Goal: Transaction & Acquisition: Purchase product/service

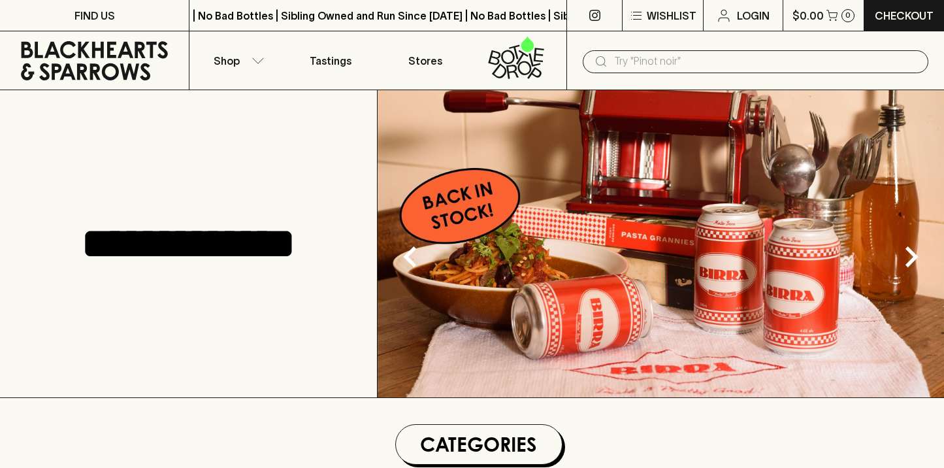
click at [639, 65] on input "text" at bounding box center [766, 61] width 304 height 21
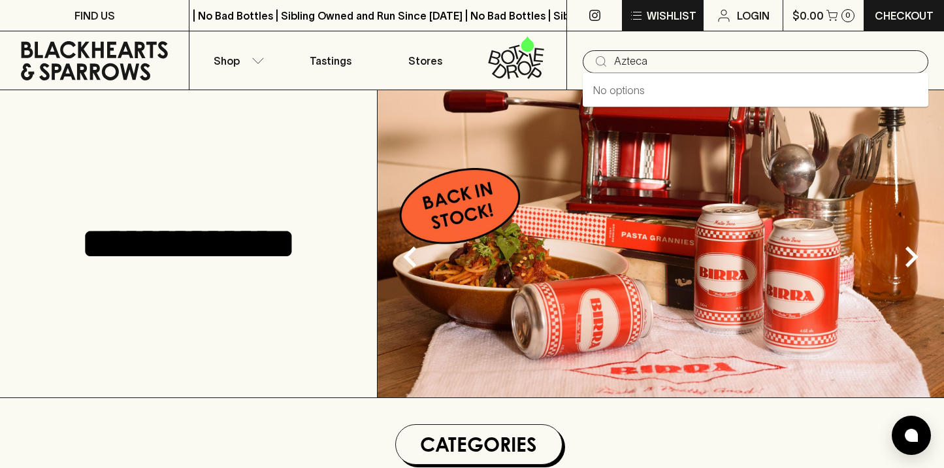
type input "Azteca"
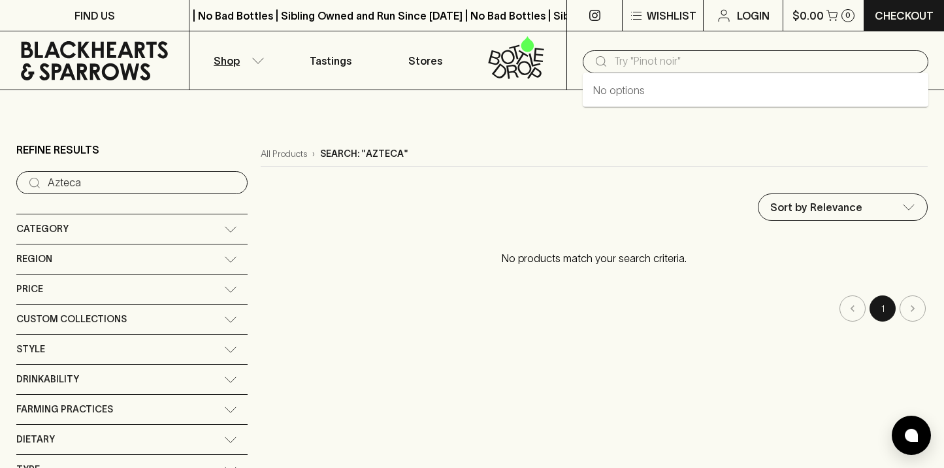
click at [656, 61] on input "text" at bounding box center [766, 61] width 304 height 21
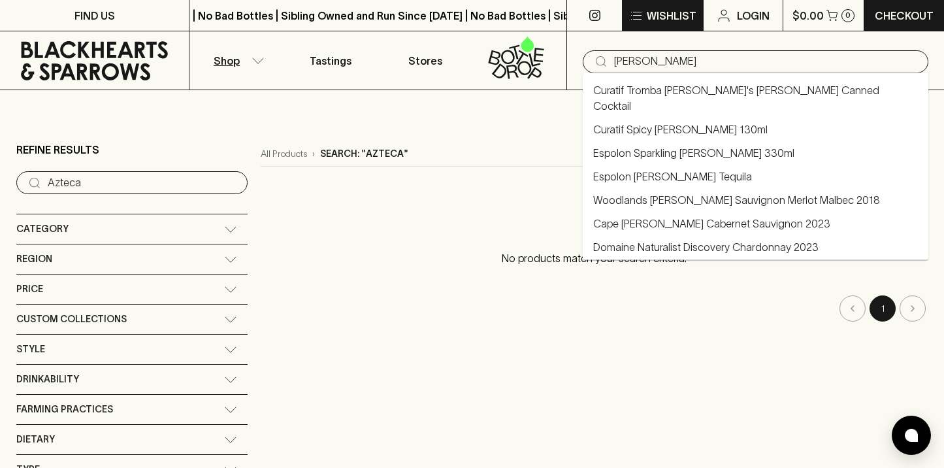
type input "[PERSON_NAME]"
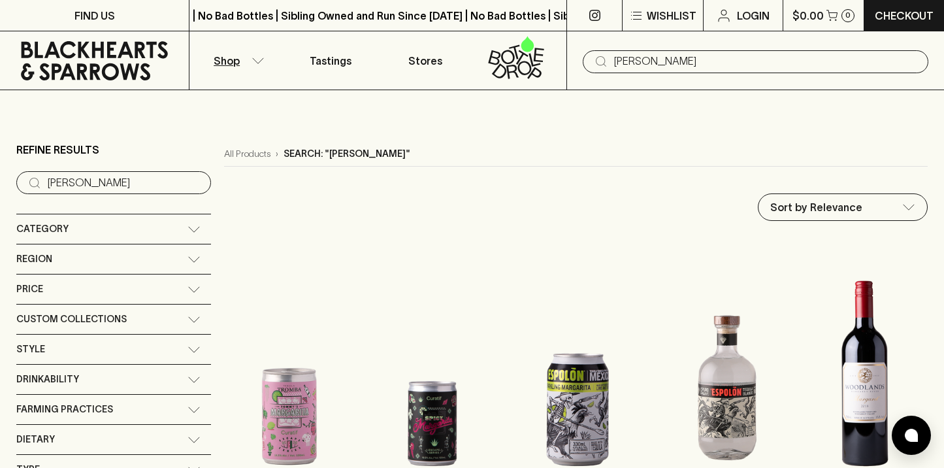
drag, startPoint x: 640, startPoint y: 61, endPoint x: 544, endPoint y: 42, distance: 98.5
click at [544, 42] on div "Shop Tastings Stores ​ [PERSON_NAME]" at bounding box center [472, 60] width 944 height 59
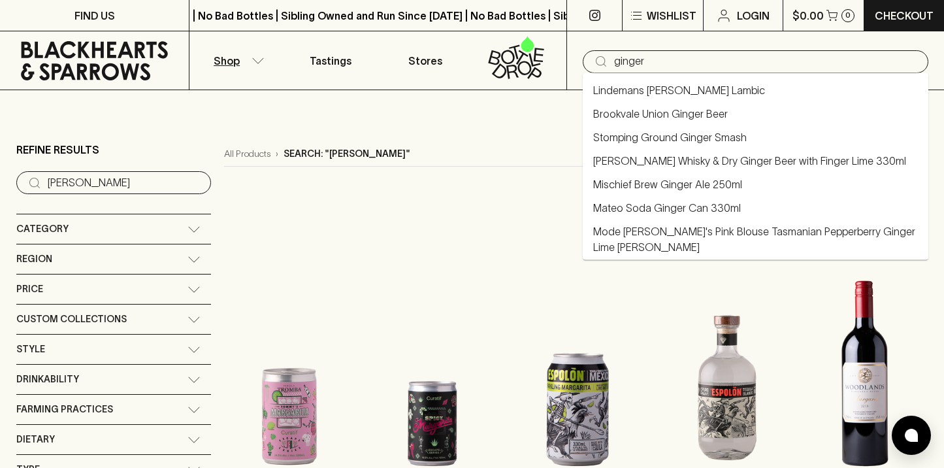
type input "Brookvale Union Ginger Beer"
type input "ginger"
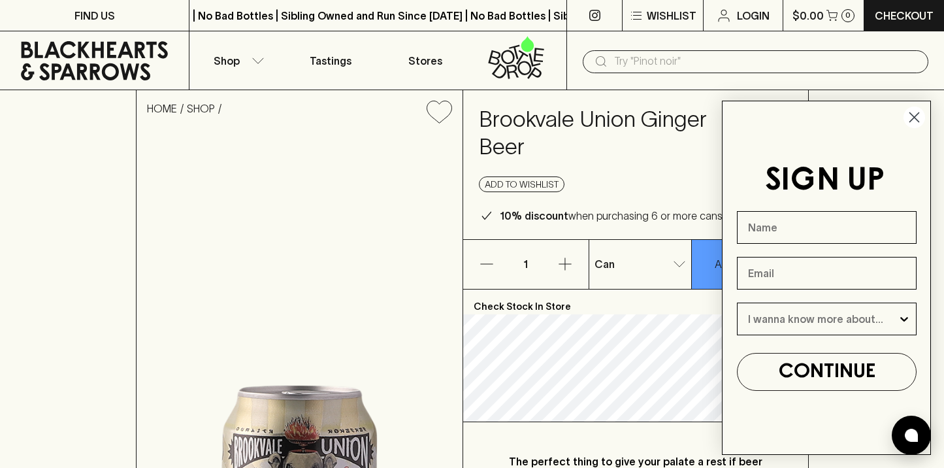
click at [923, 116] on circle "Close dialog" at bounding box center [915, 118] width 22 height 22
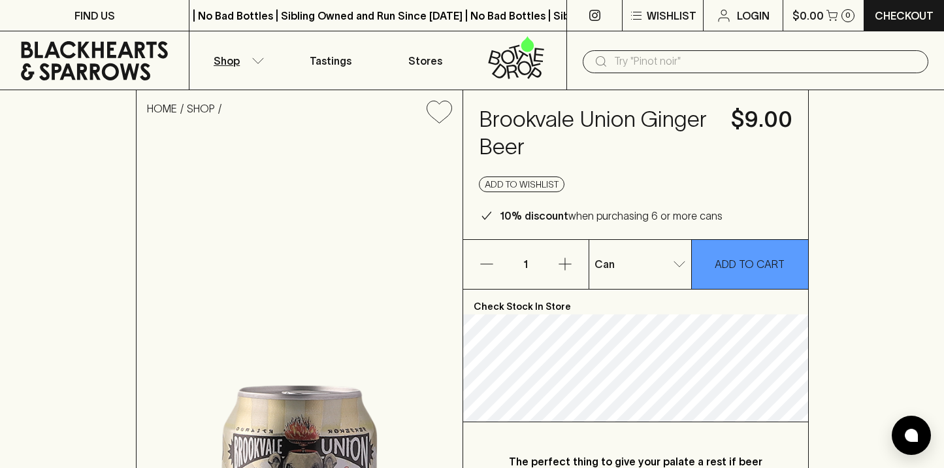
click at [239, 56] on p "Shop" at bounding box center [227, 61] width 26 height 16
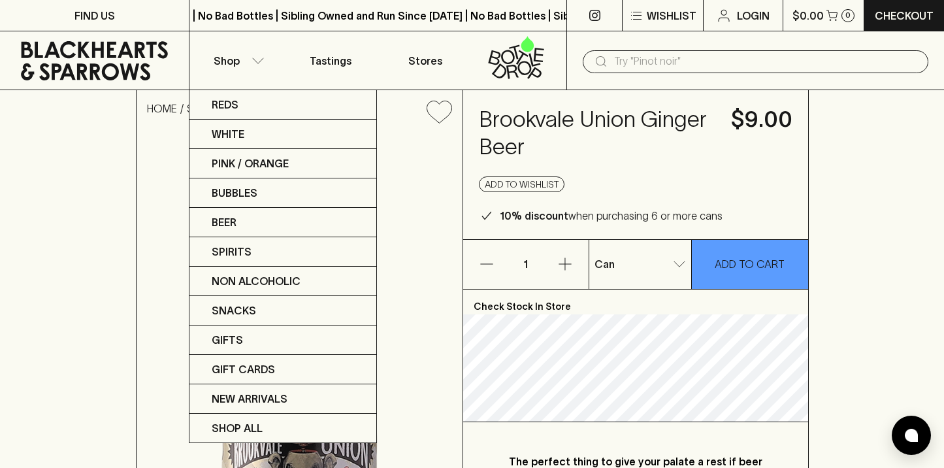
click at [611, 59] on div at bounding box center [472, 234] width 944 height 468
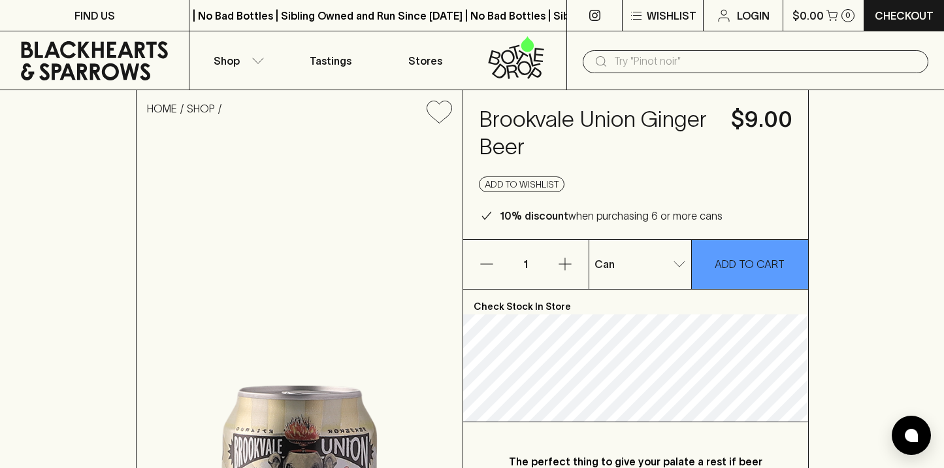
click at [640, 60] on input "text" at bounding box center [766, 61] width 304 height 21
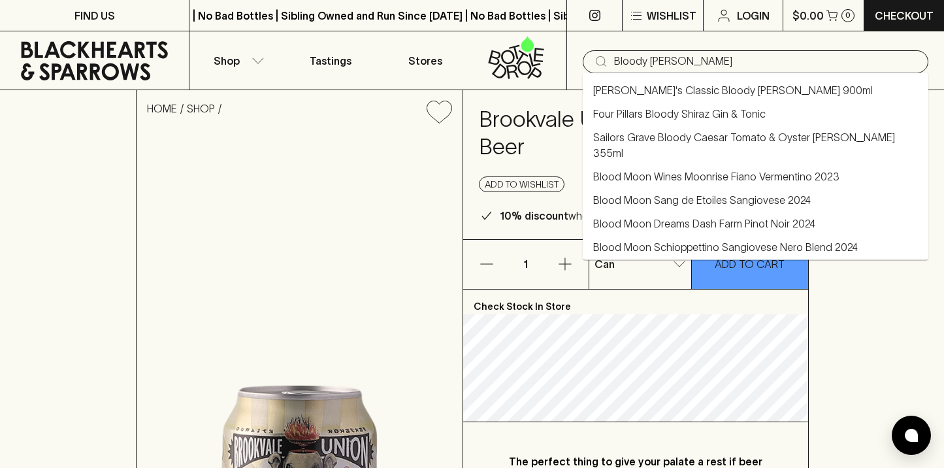
click at [683, 93] on link "[PERSON_NAME]'s Classic Bloody [PERSON_NAME] 900ml" at bounding box center [733, 90] width 280 height 16
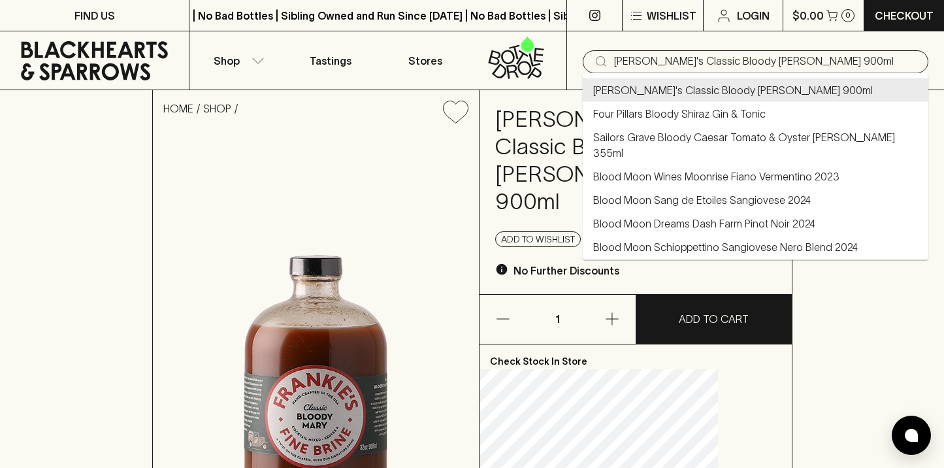
click at [621, 65] on input "[PERSON_NAME]'s Classic Bloody [PERSON_NAME] 900ml" at bounding box center [766, 61] width 304 height 21
type input "[PERSON_NAME]'s Classic Bloody [PERSON_NAME] 900ml"
